Goal: Task Accomplishment & Management: Use online tool/utility

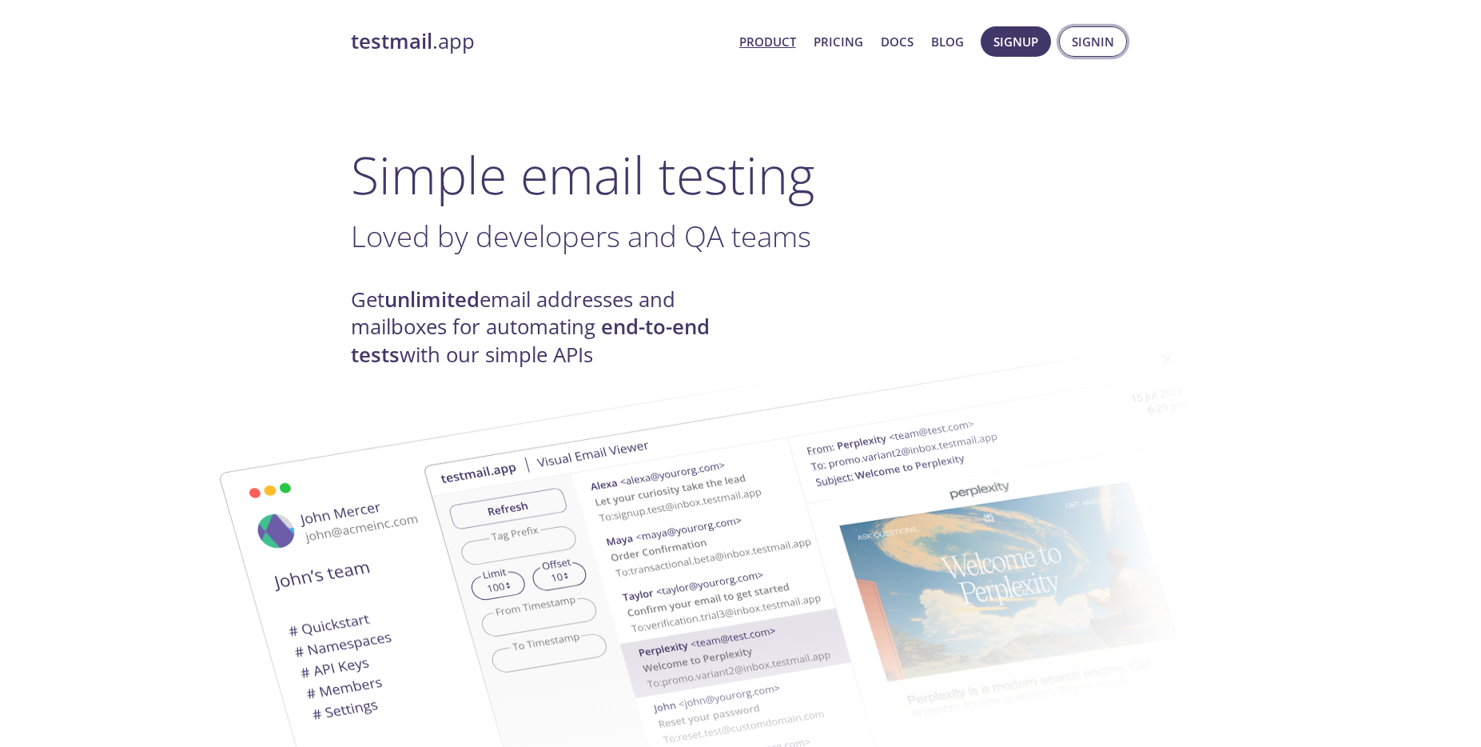
click at [1108, 41] on span "Signin" at bounding box center [1093, 41] width 42 height 21
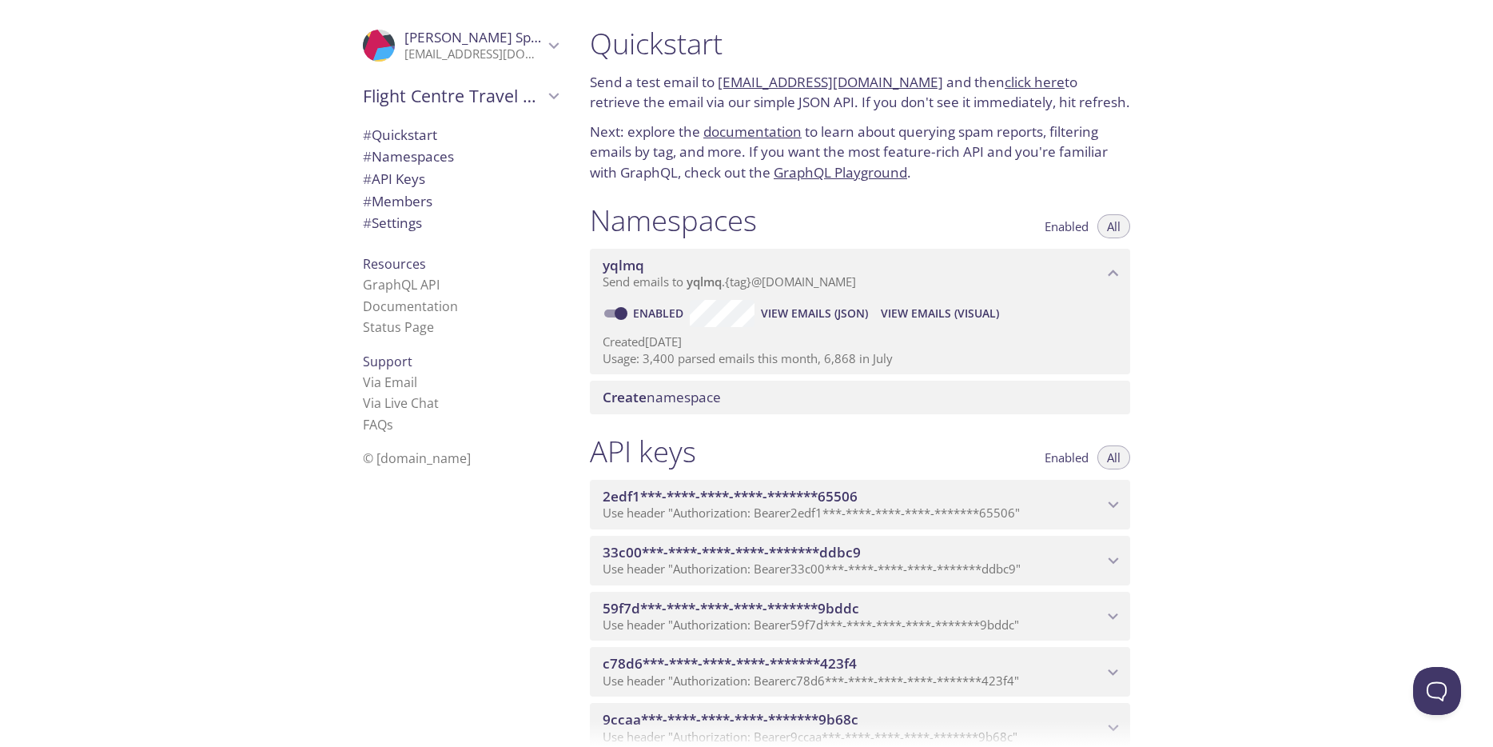
scroll to position [10, 0]
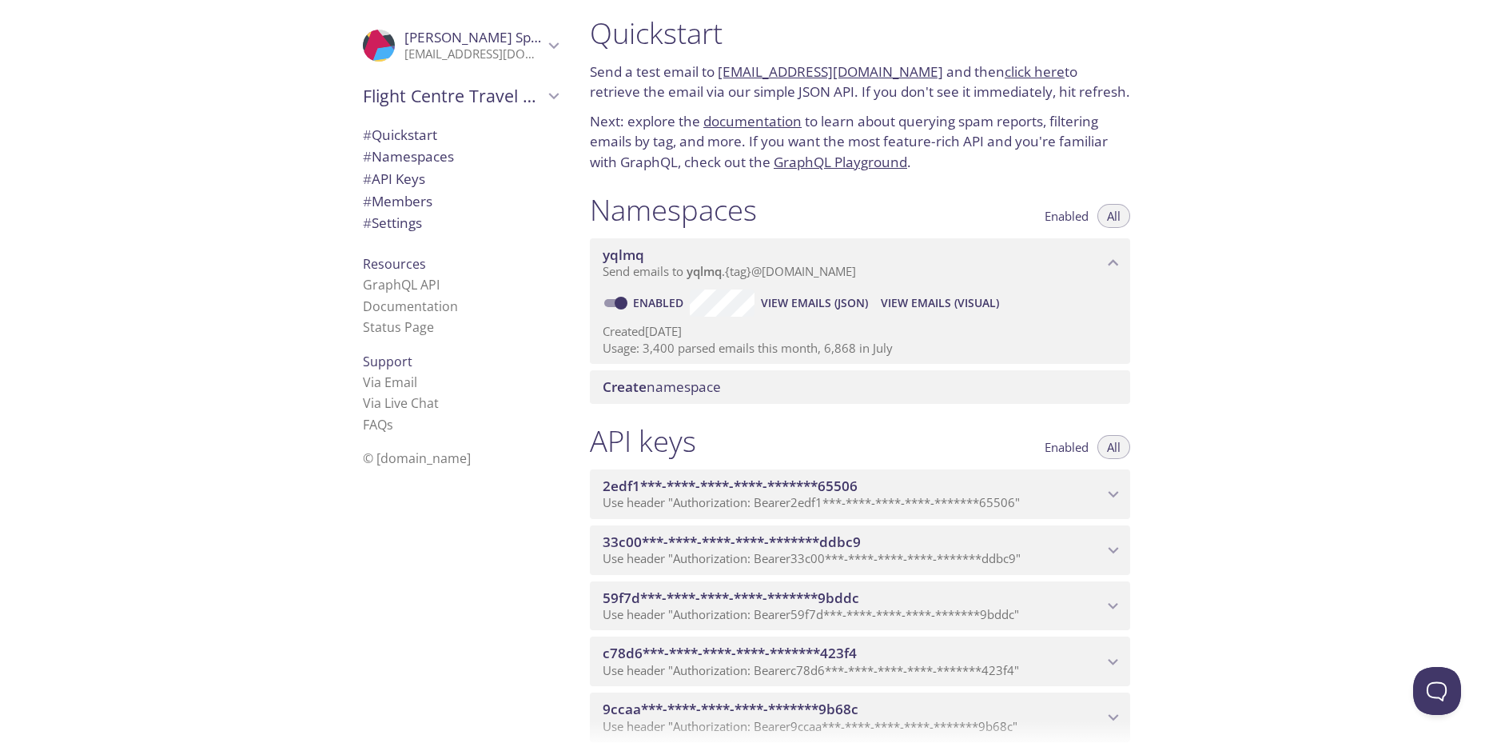
click at [435, 156] on span "# Namespaces" at bounding box center [408, 156] width 91 height 18
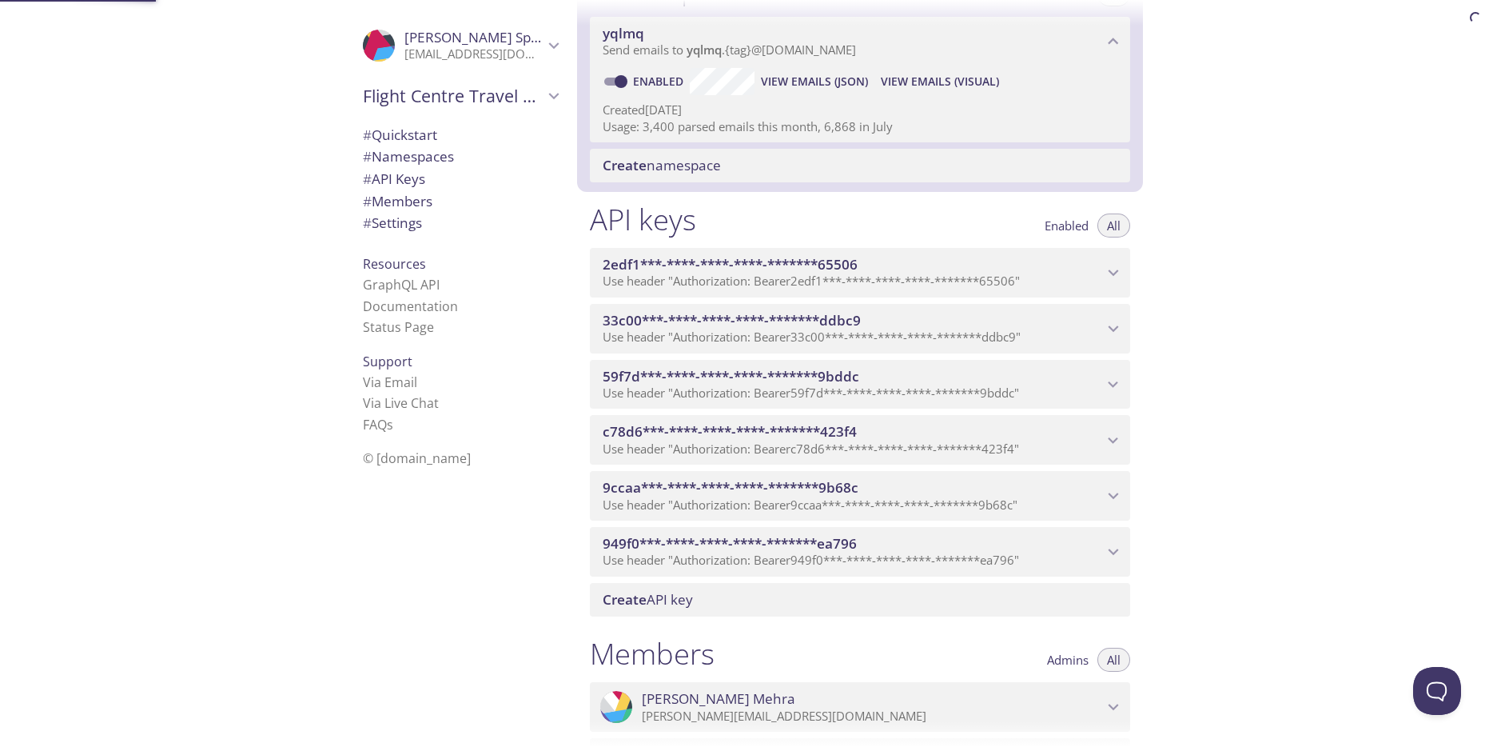
scroll to position [234, 0]
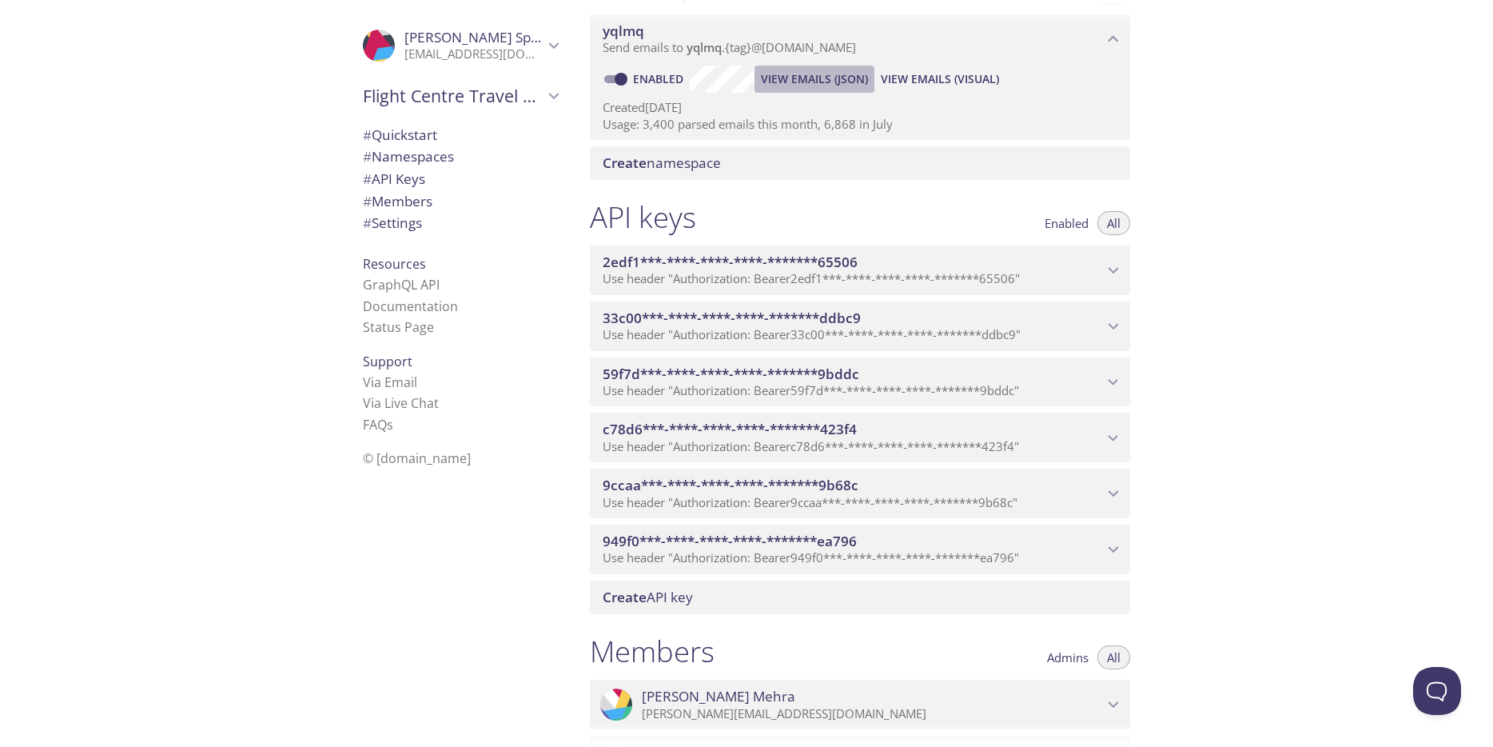
click at [843, 89] on span "View Emails (JSON)" at bounding box center [814, 79] width 107 height 19
